Goal: Check status

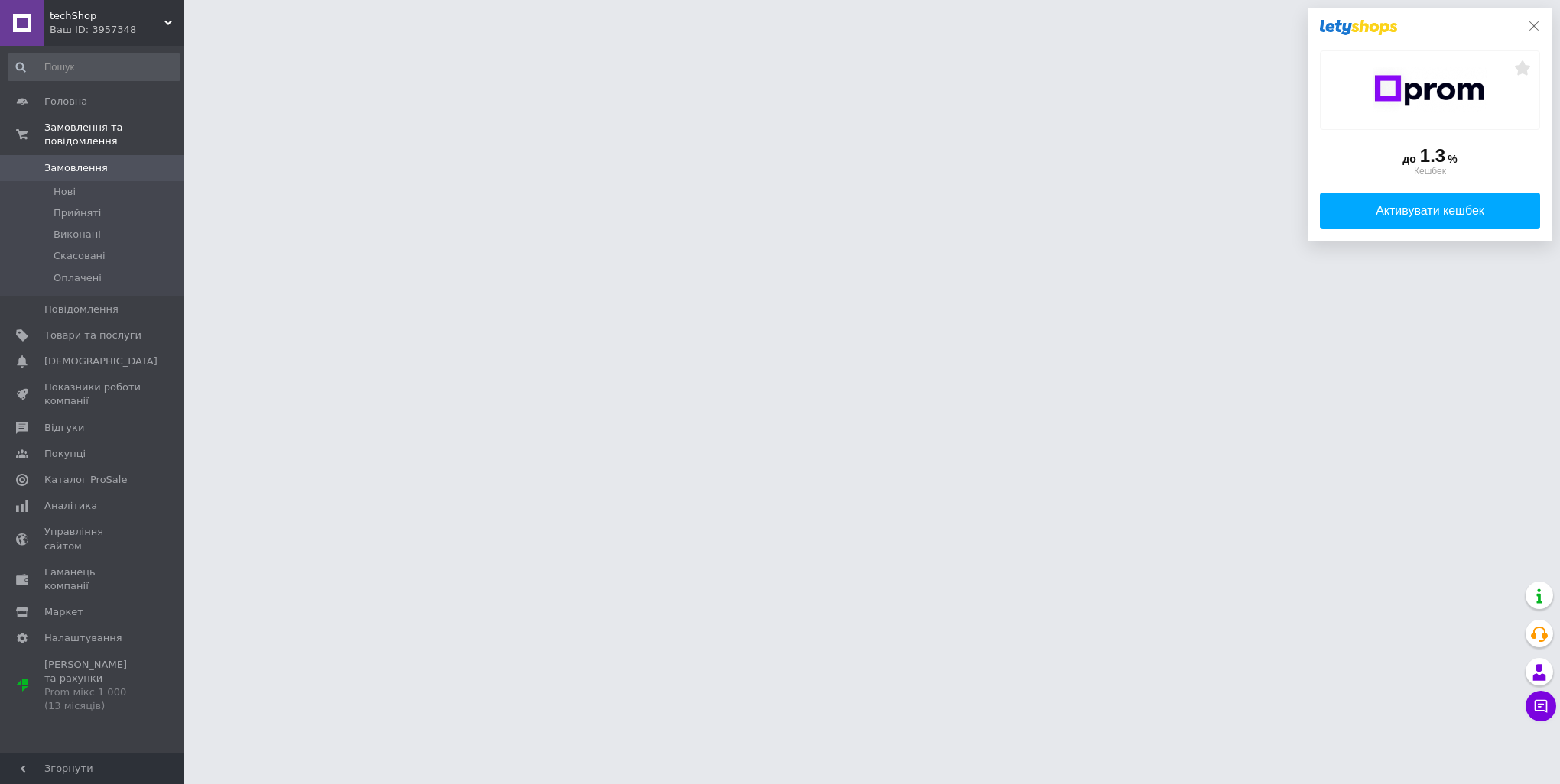
click at [1533, 27] on icon at bounding box center [1534, 25] width 13 height 13
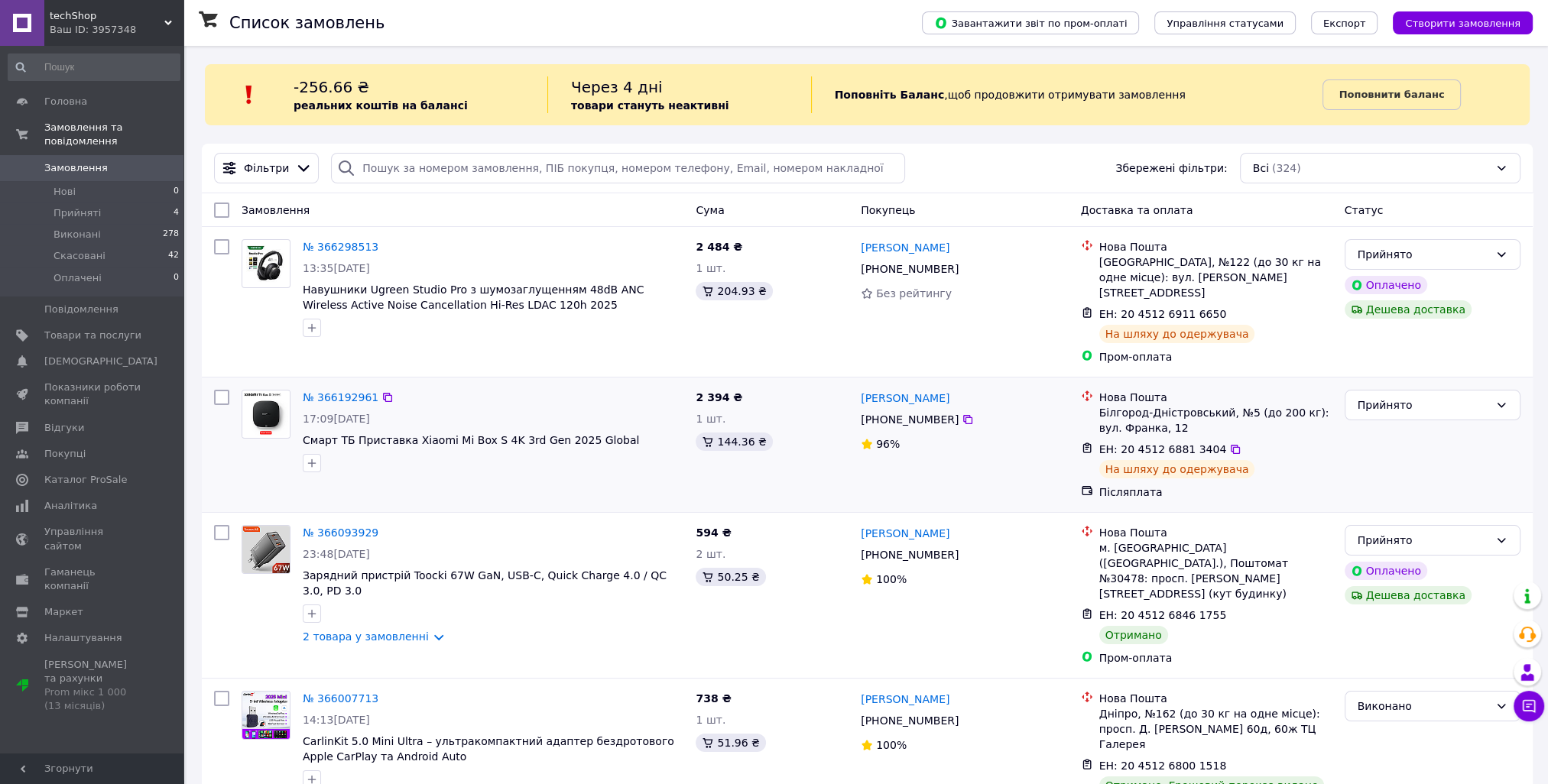
click at [1148, 444] on span "ЕН: 20 4512 6881 3404" at bounding box center [1163, 449] width 127 height 13
drag, startPoint x: 1148, startPoint y: 436, endPoint x: 1338, endPoint y: 442, distance: 190.1
click at [1338, 442] on div "№ 366192961 17:09, 11.10.2025 Смарт ТБ Приставка Xiaomi Mi Box S 4K 3rd Gen 202…" at bounding box center [868, 445] width 1319 height 123
click at [1021, 445] on div "Андрей Криштопов +380 50 976 04 44 96%" at bounding box center [965, 445] width 220 height 123
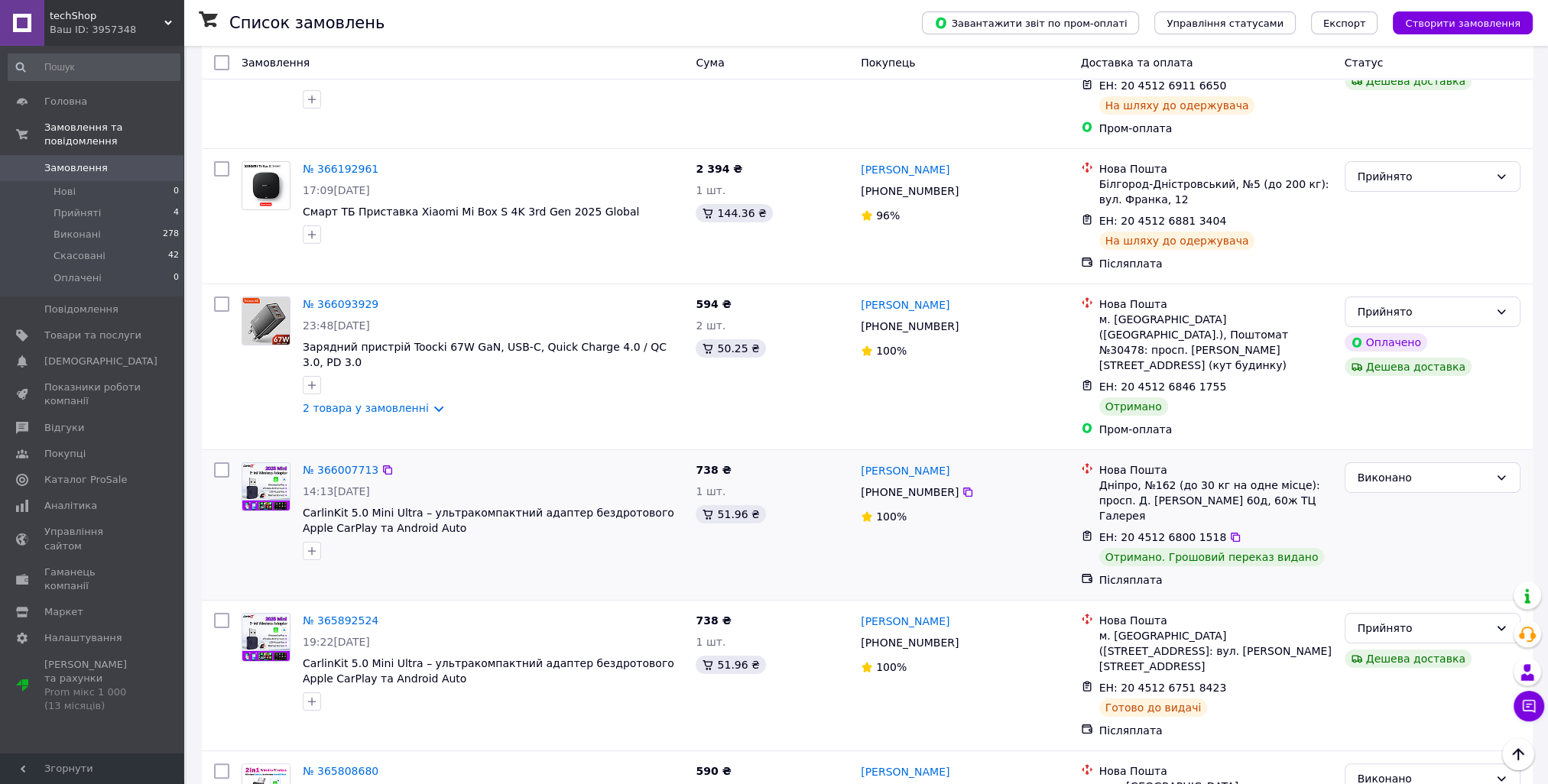
scroll to position [230, 0]
click at [701, 463] on span "738 ₴" at bounding box center [713, 469] width 35 height 13
drag, startPoint x: 701, startPoint y: 423, endPoint x: 816, endPoint y: 419, distance: 115.1
click at [816, 455] on div "738 ₴ 1 шт. 51.96 ₴" at bounding box center [773, 523] width 165 height 137
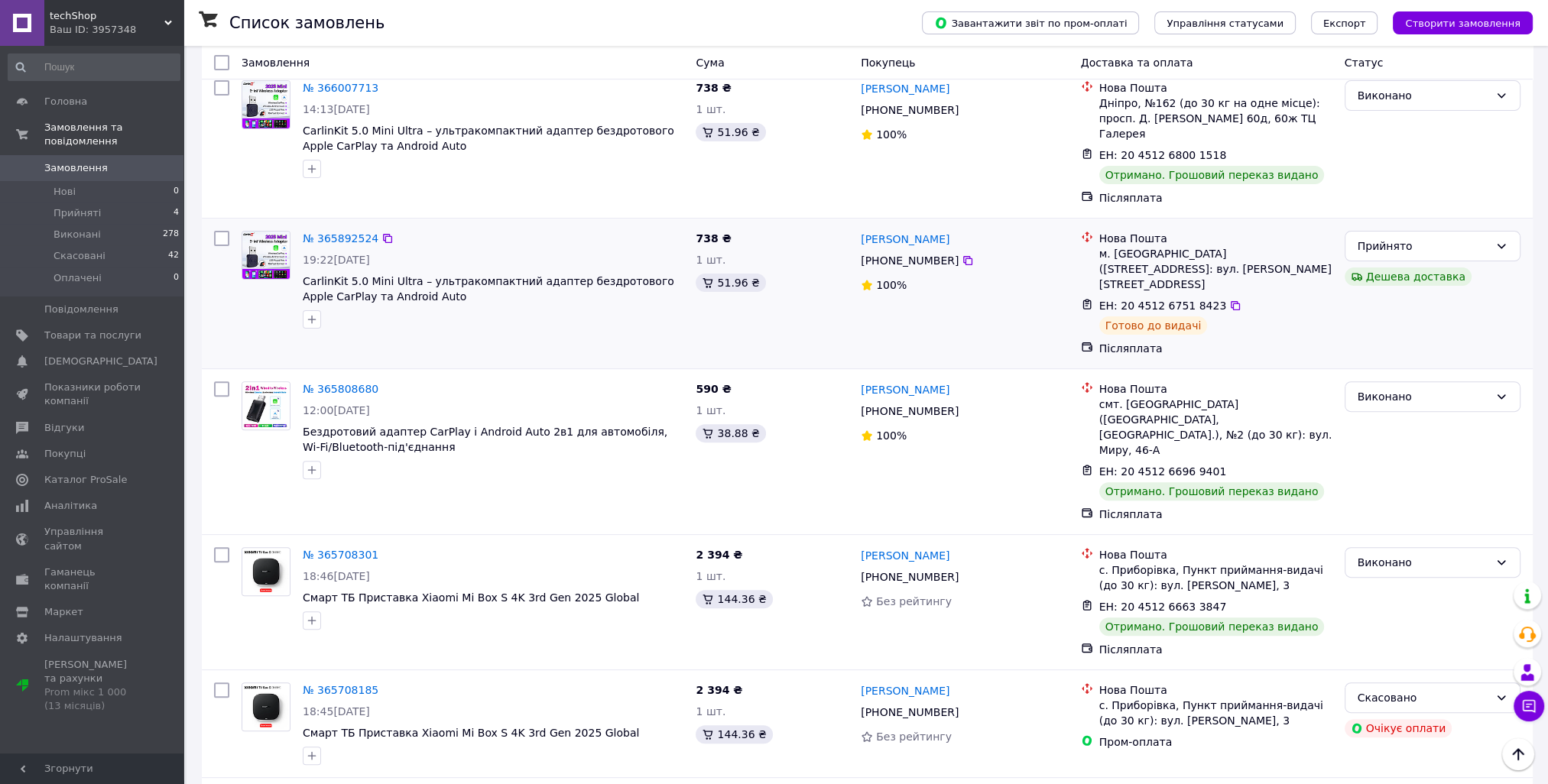
scroll to position [612, 0]
click at [107, 202] on li "Прийняті 4" at bounding box center [93, 213] width 188 height 21
